Goal: Task Accomplishment & Management: Complete application form

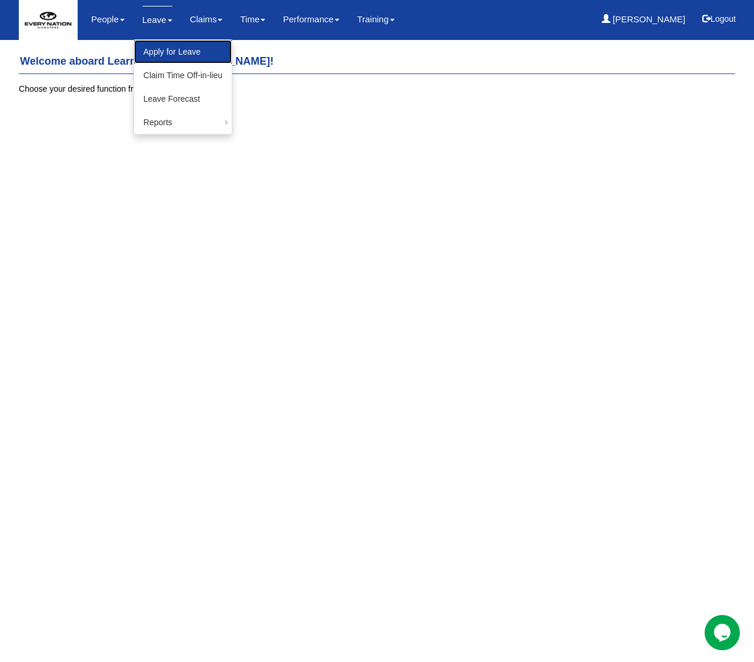
click at [163, 45] on link "Apply for Leave" at bounding box center [183, 52] width 98 height 24
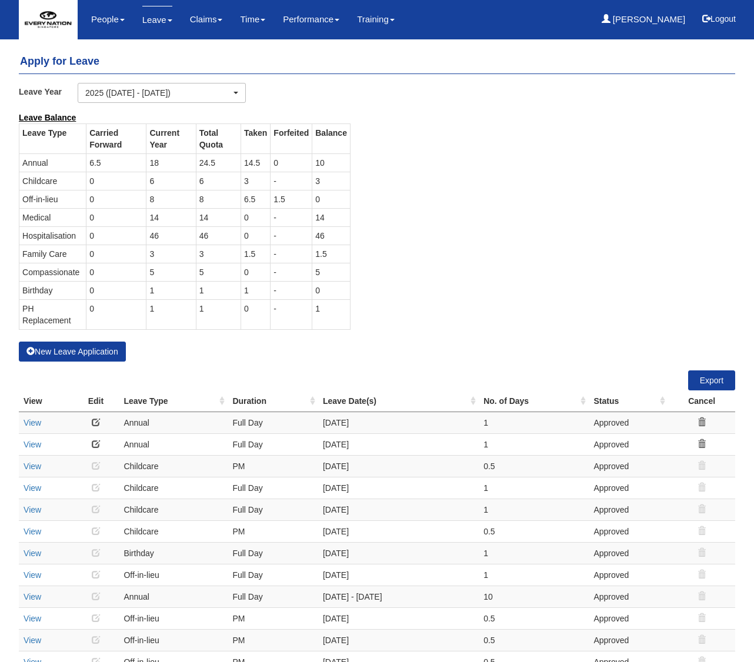
select select "50"
click at [71, 353] on button "New Leave Application" at bounding box center [72, 352] width 107 height 20
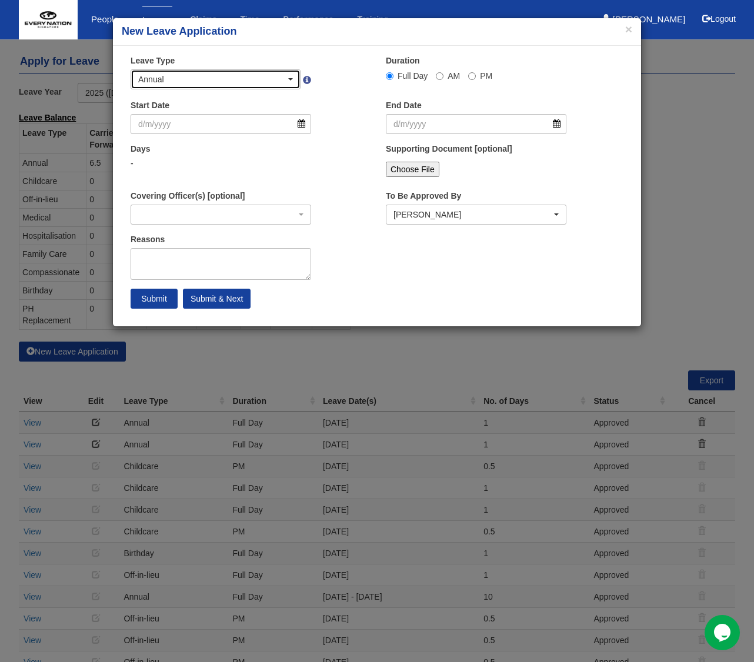
click at [293, 80] on div "Annual" at bounding box center [215, 79] width 169 height 19
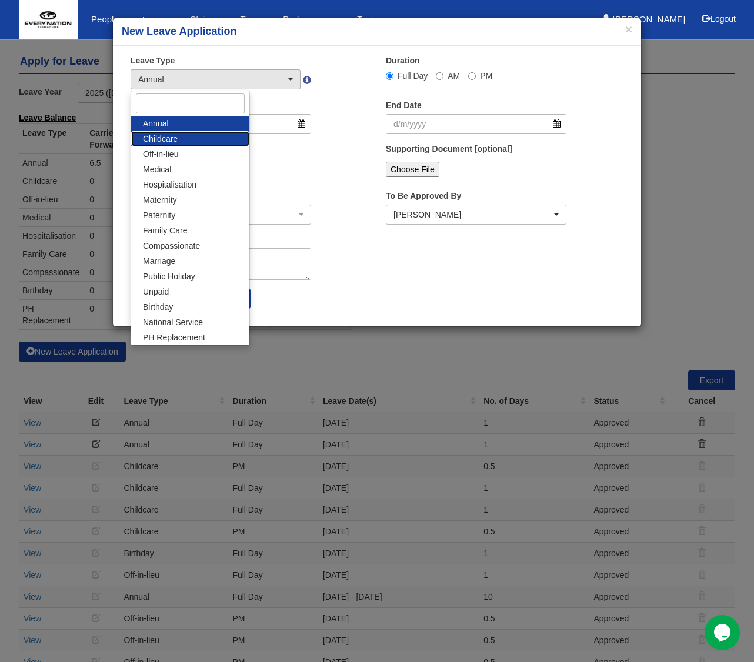
click at [211, 141] on link "Childcare" at bounding box center [190, 138] width 118 height 15
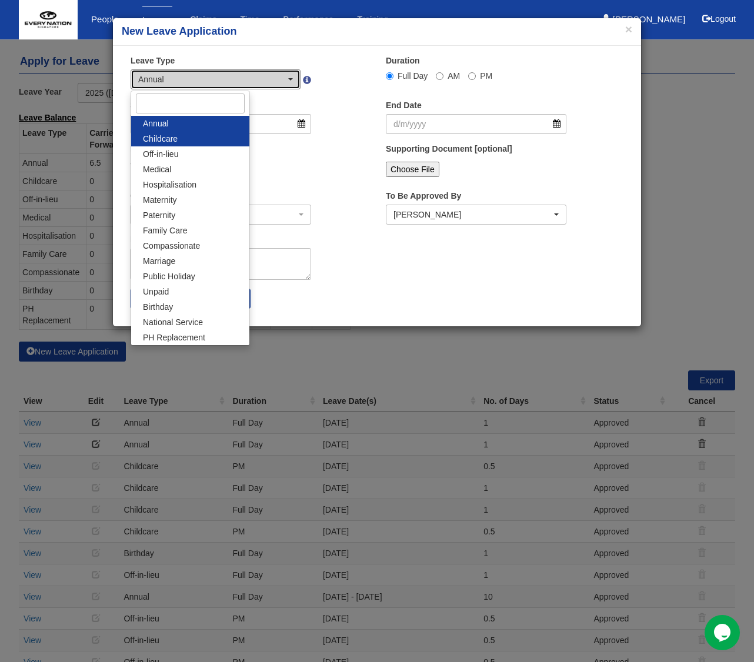
select select "2"
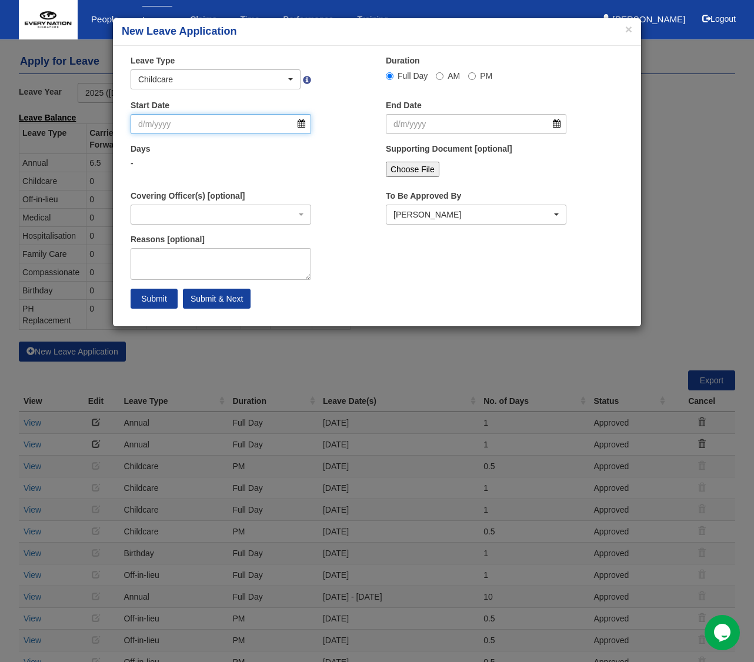
click at [220, 128] on input "Start Date" at bounding box center [221, 124] width 181 height 20
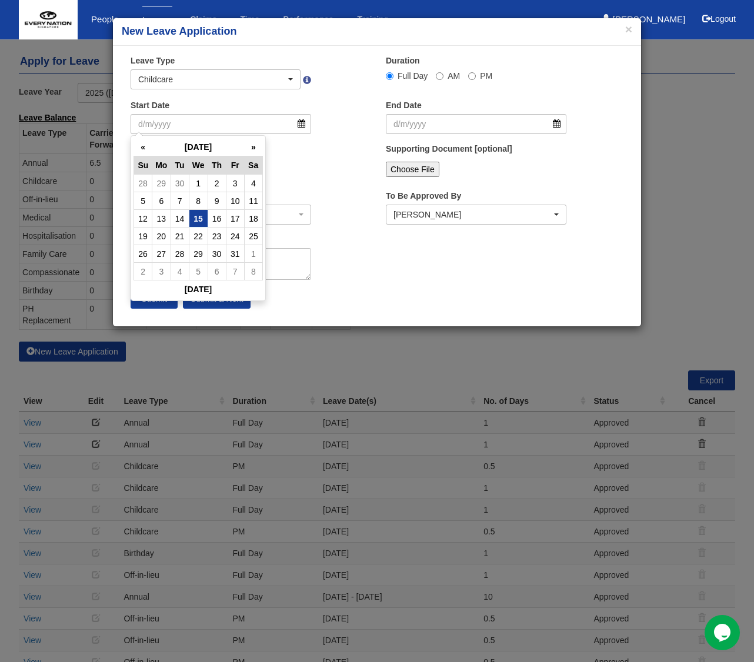
click at [195, 214] on td "15" at bounding box center [198, 219] width 19 height 18
type input "[DATE]"
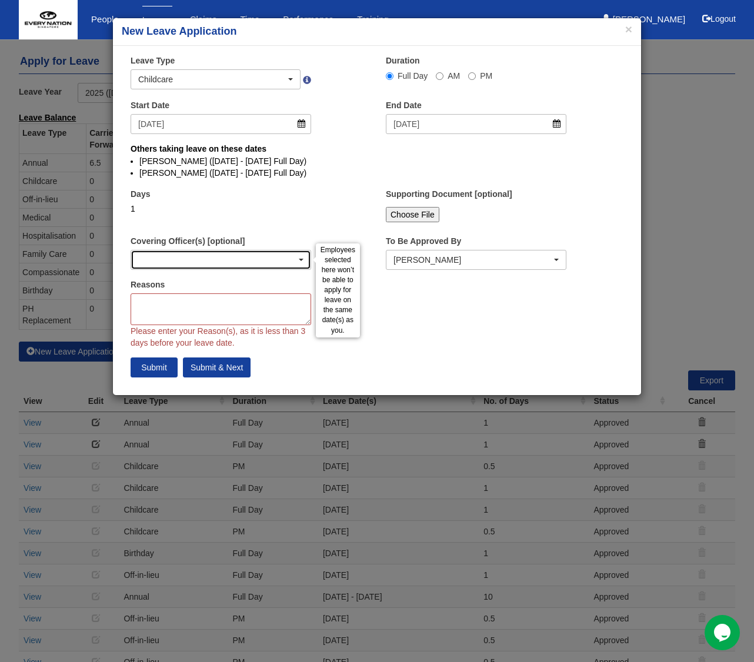
click at [185, 262] on div "button" at bounding box center [220, 259] width 179 height 19
click at [186, 293] on textarea "Reasons" at bounding box center [221, 309] width 181 height 32
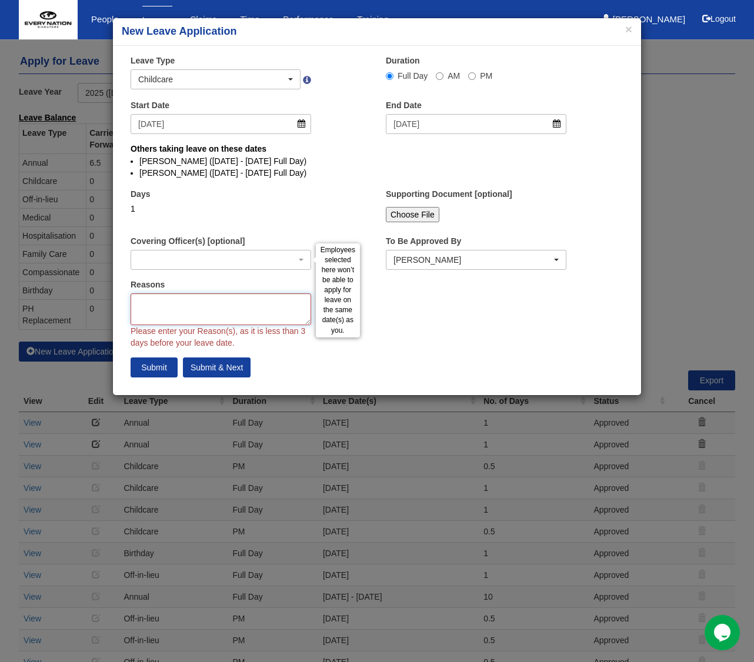
select select
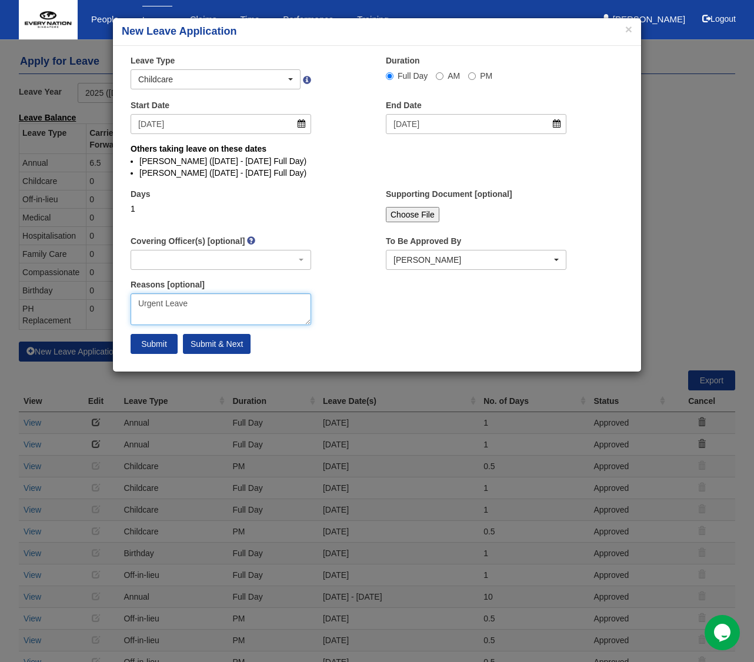
type textarea "Urgent Leave"
click at [160, 343] on input "Submit" at bounding box center [154, 344] width 47 height 20
select select "1"
select select
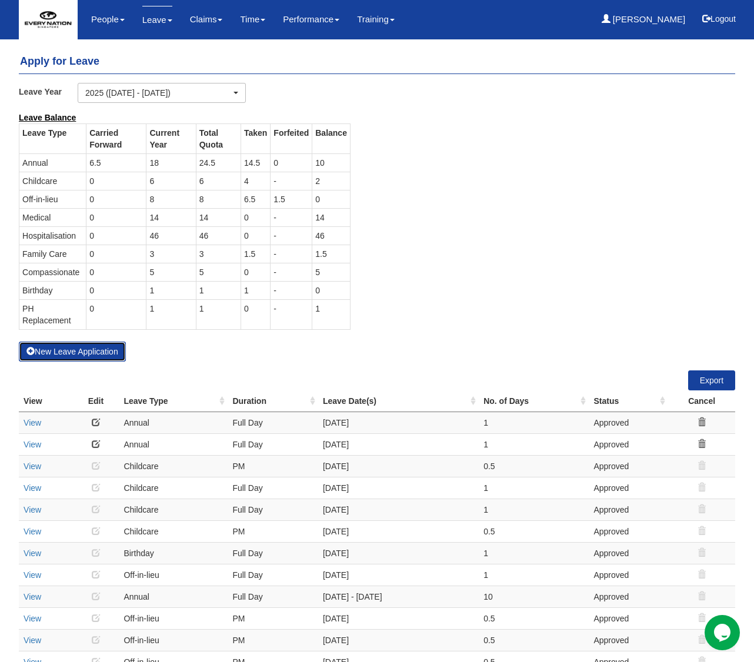
select select "50"
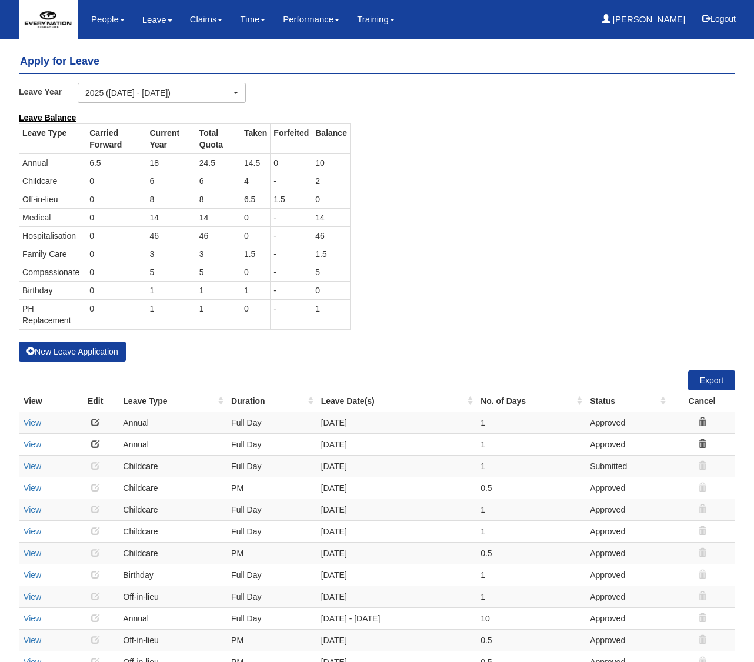
select select "50"
